Goal: Navigation & Orientation: Go to known website

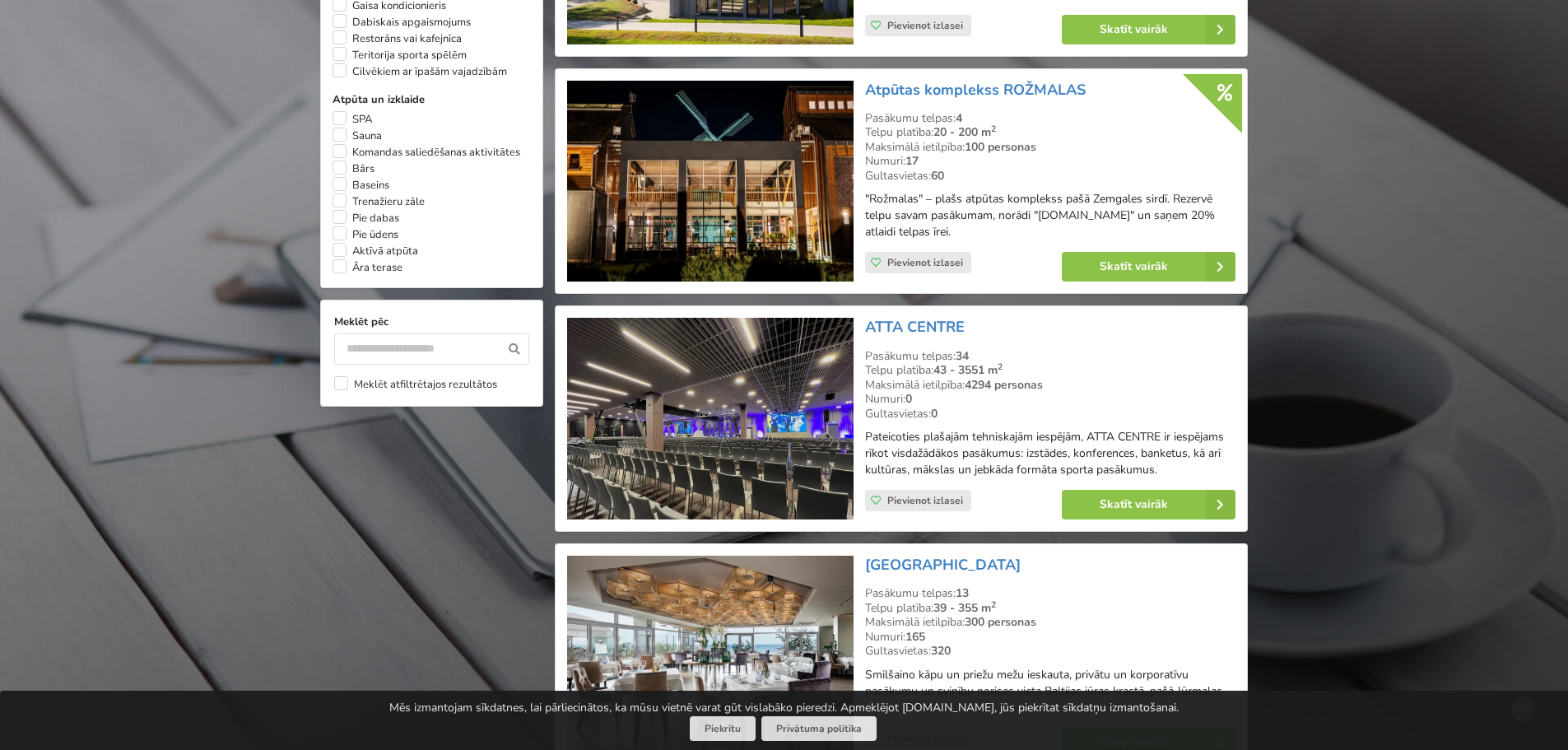
scroll to position [1399, 0]
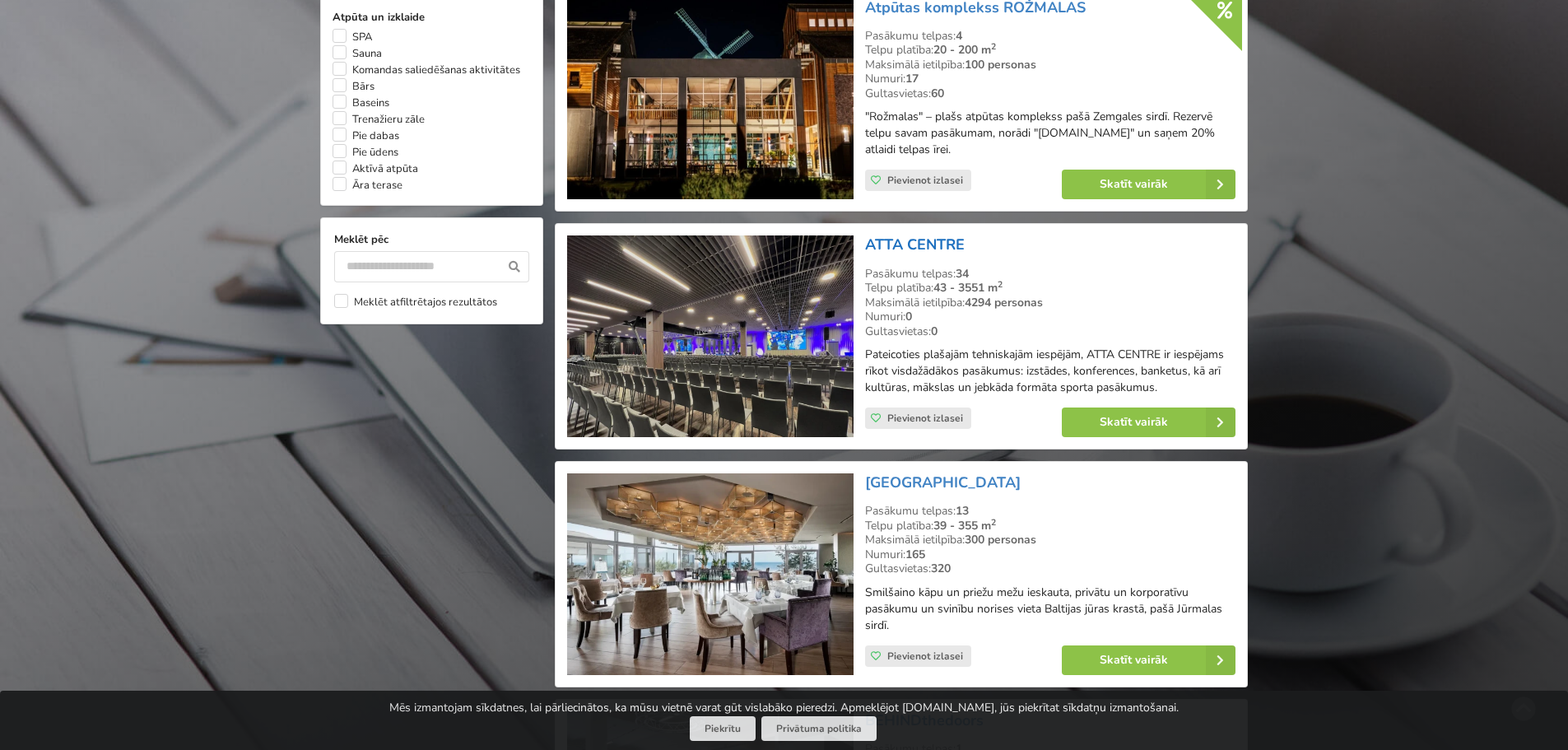
click at [932, 239] on link "ATTA CENTRE" at bounding box center [914, 244] width 99 height 20
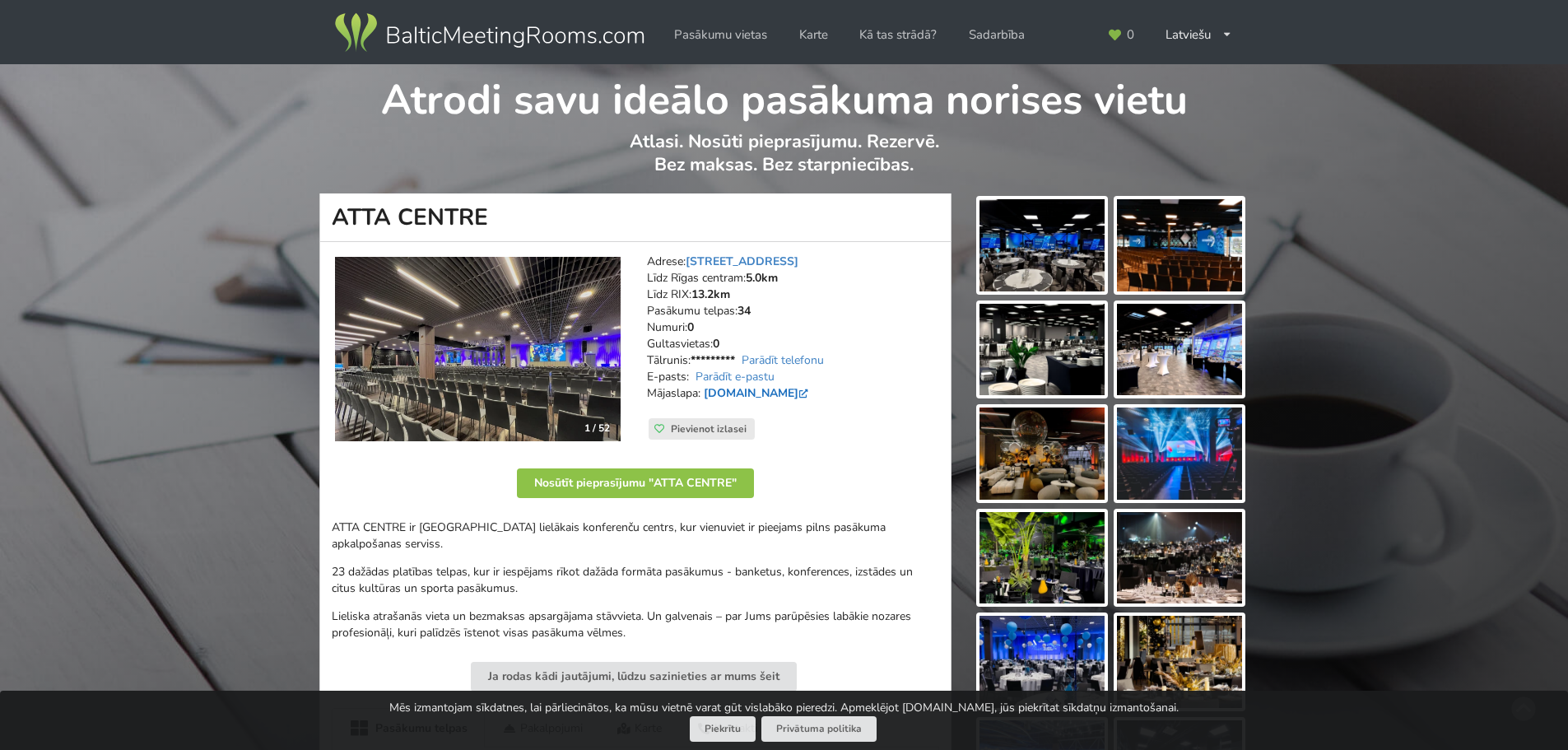
click at [761, 395] on link "[DOMAIN_NAME]" at bounding box center [757, 393] width 108 height 16
